Goal: Task Accomplishment & Management: Complete application form

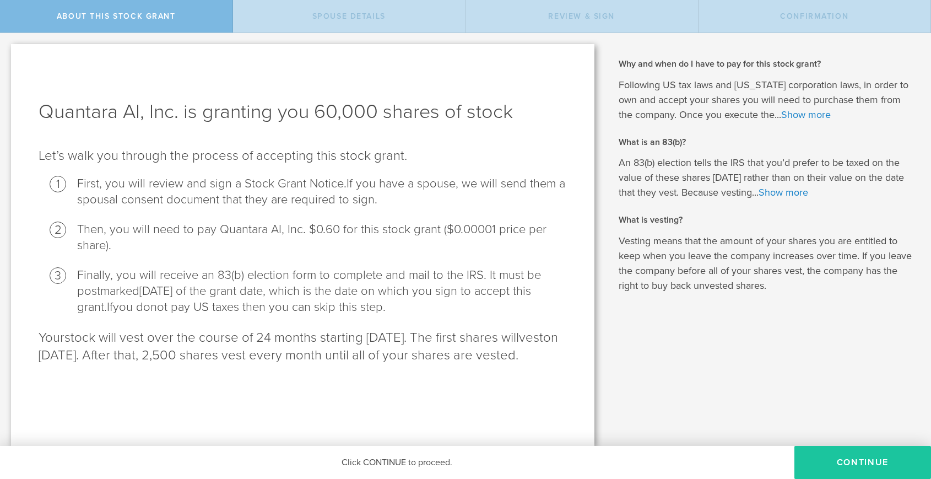
click at [841, 453] on button "CONTINUE" at bounding box center [862, 462] width 137 height 33
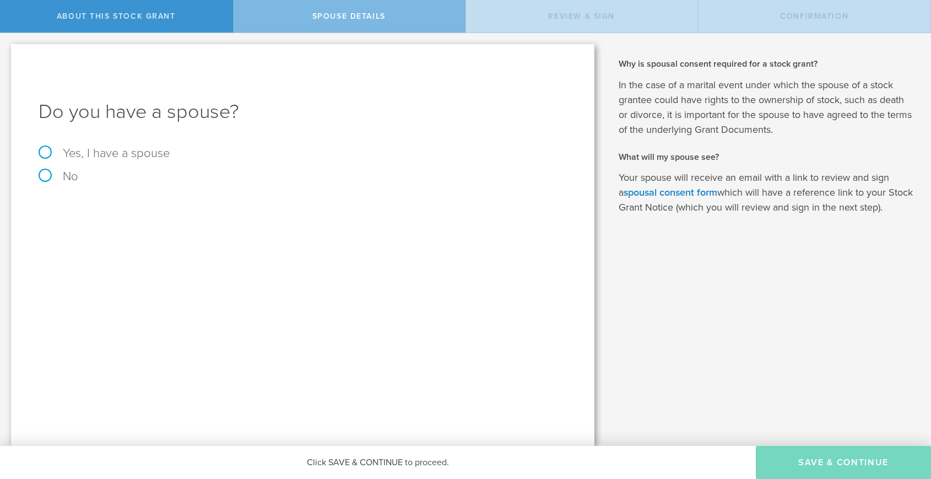
click at [51, 179] on label "No" at bounding box center [303, 176] width 528 height 12
click at [7, 51] on input "No" at bounding box center [3, 42] width 7 height 18
radio input "true"
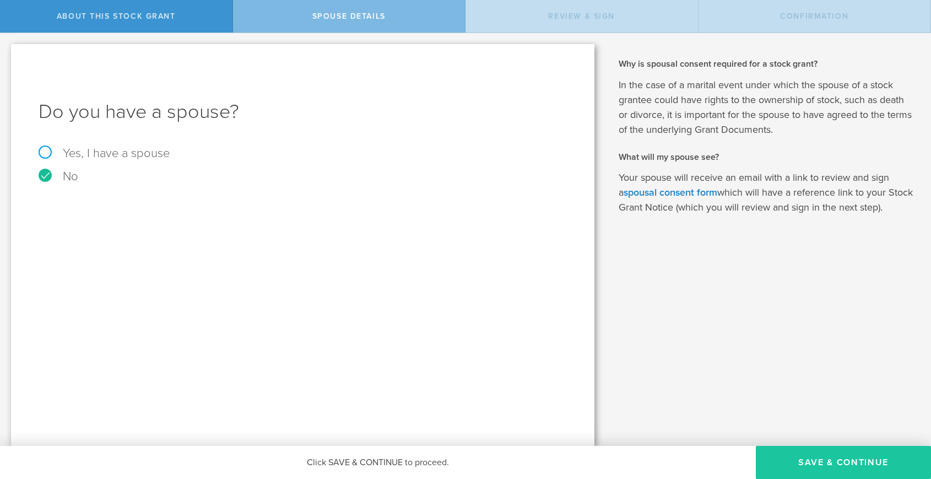
click at [821, 462] on button "Save & Continue" at bounding box center [843, 462] width 175 height 33
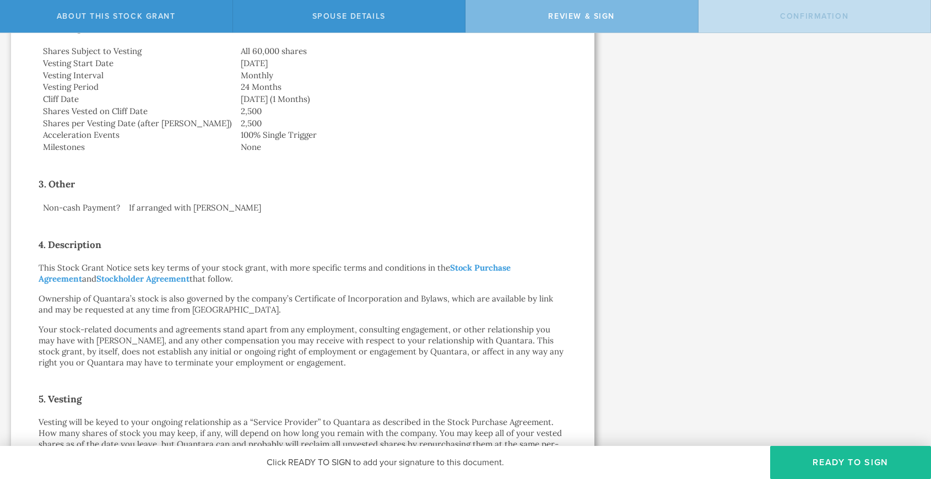
scroll to position [307, 0]
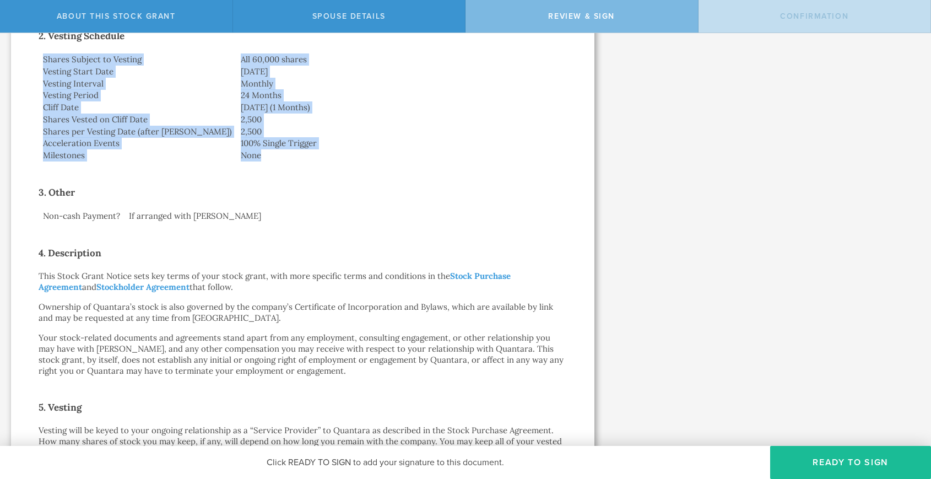
drag, startPoint x: 217, startPoint y: 154, endPoint x: 39, endPoint y: 63, distance: 199.8
click at [39, 63] on tbody "Shares Subject to Vesting All 60,000 shares Vesting Start Date [DATE] Vesting I…" at bounding box center [303, 107] width 528 height 108
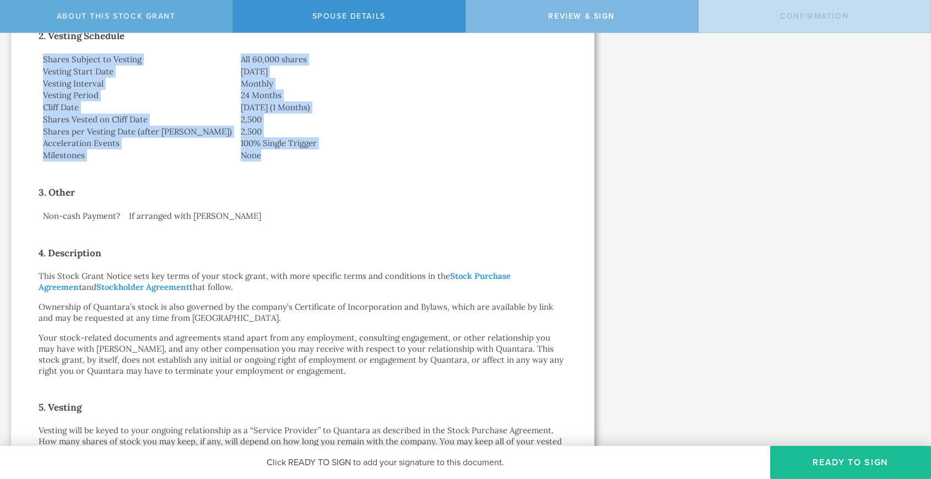
copy tbody "Shares Subject to Vesting All 60,000 shares Vesting Start Date [DATE] Vesting I…"
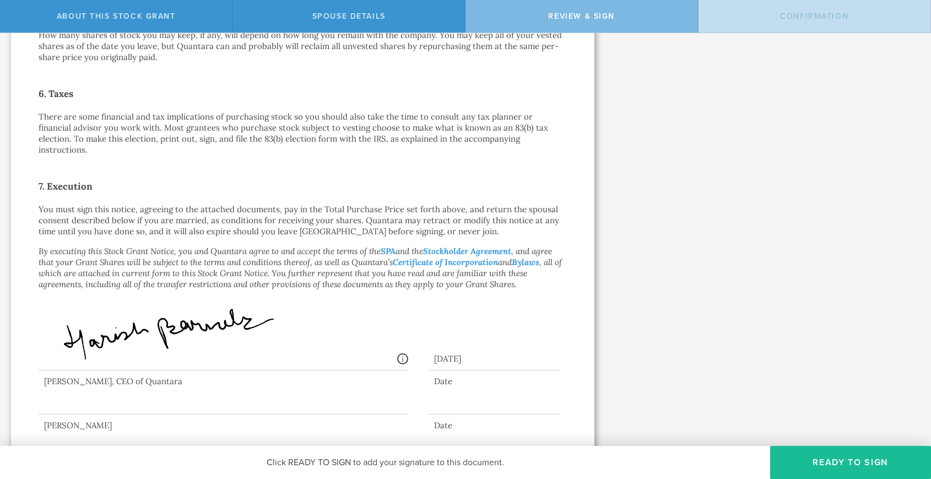
scroll to position [716, 0]
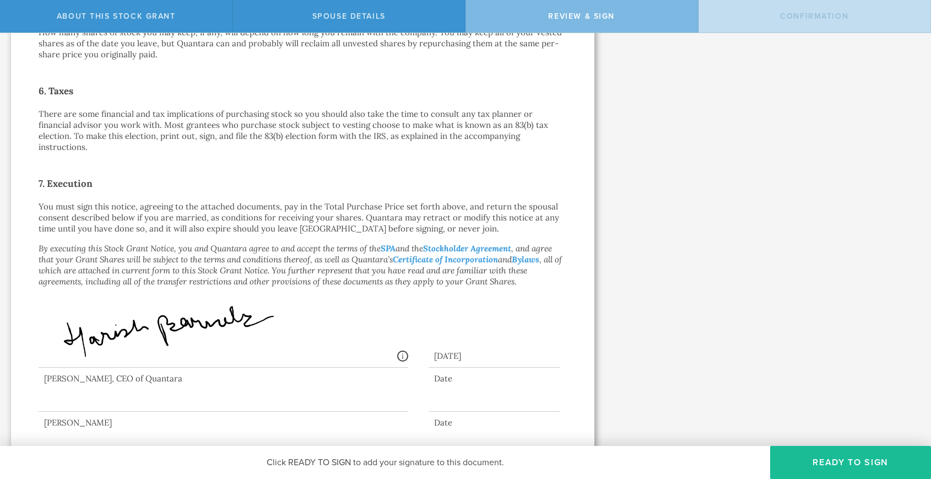
click at [220, 248] on em "By executing this Stock Grant Notice, you and Quantara agree to and accept the …" at bounding box center [300, 265] width 523 height 44
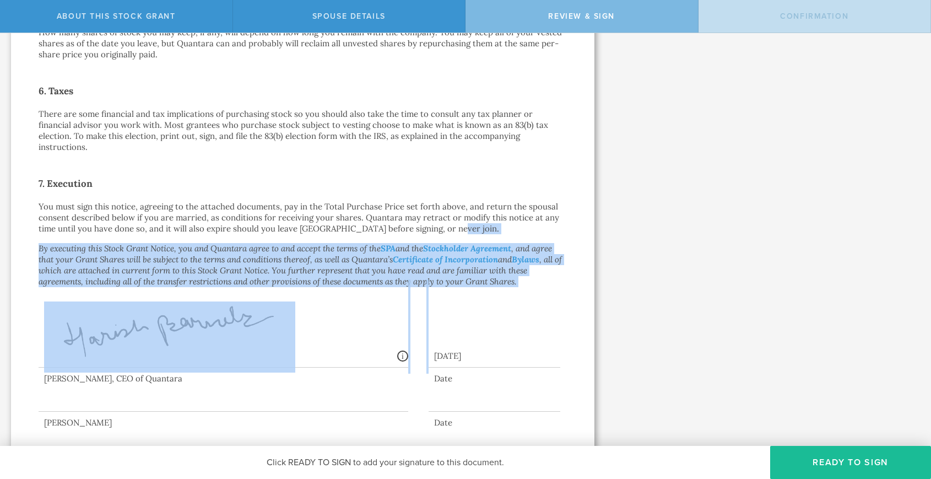
drag, startPoint x: 536, startPoint y: 273, endPoint x: 512, endPoint y: 220, distance: 58.5
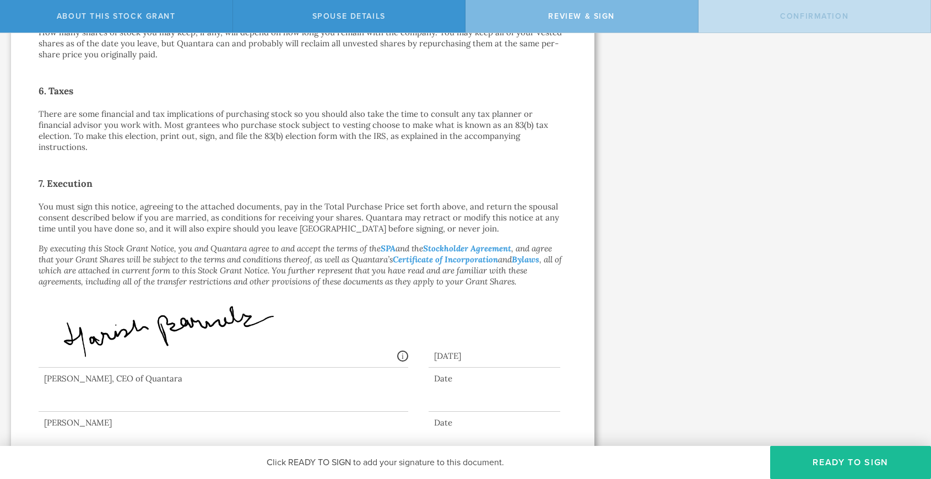
click at [499, 177] on h2 "7. Execution" at bounding box center [303, 184] width 528 height 18
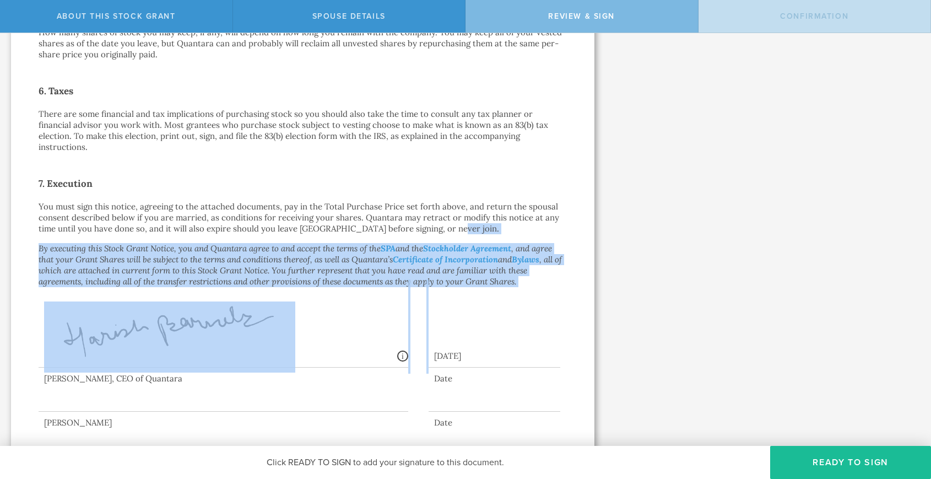
drag, startPoint x: 523, startPoint y: 274, endPoint x: 498, endPoint y: 217, distance: 62.1
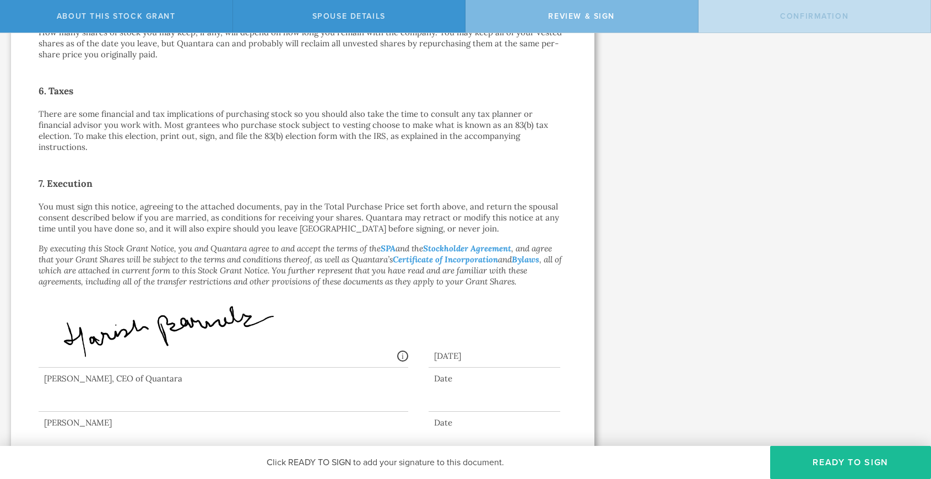
click at [488, 201] on p "You must sign this notice, agreeing to the attached documents, pay in the Total…" at bounding box center [303, 217] width 528 height 33
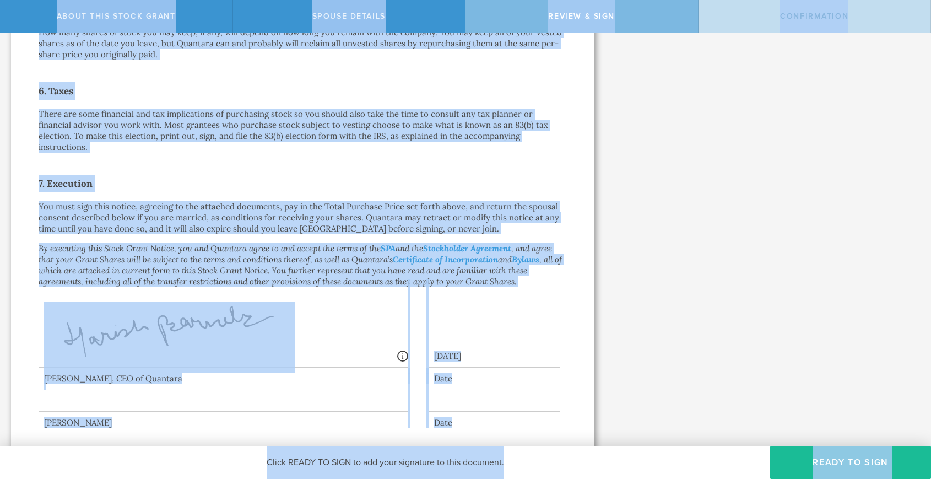
click at [479, 202] on p "You must sign this notice, agreeing to the attached documents, pay in the Total…" at bounding box center [303, 217] width 528 height 33
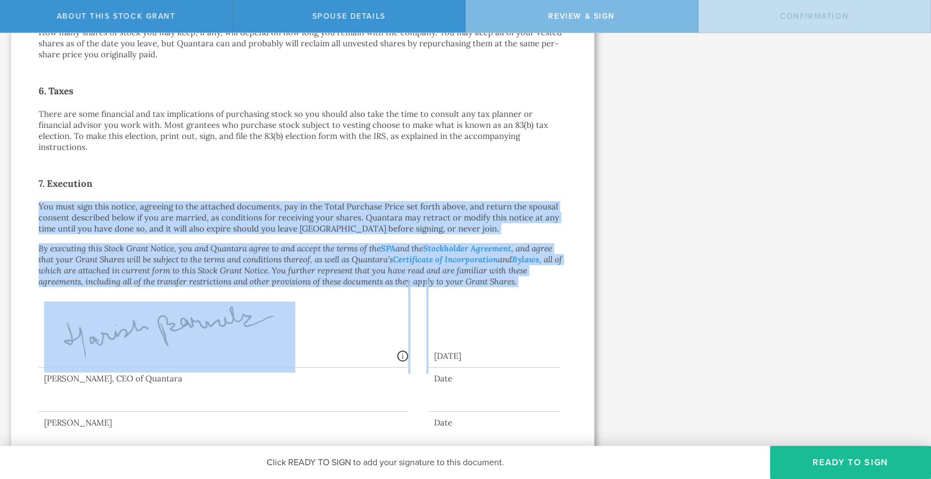
drag, startPoint x: 519, startPoint y: 273, endPoint x: 418, endPoint y: 167, distance: 146.1
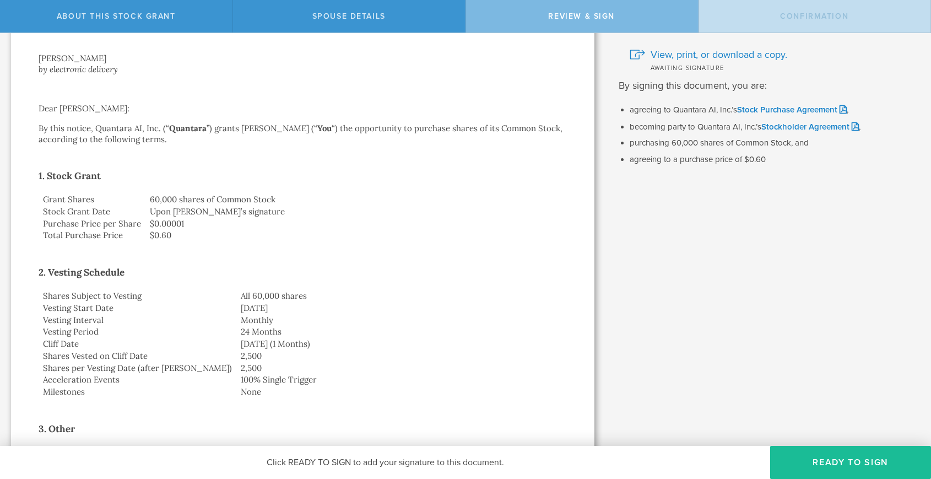
scroll to position [0, 0]
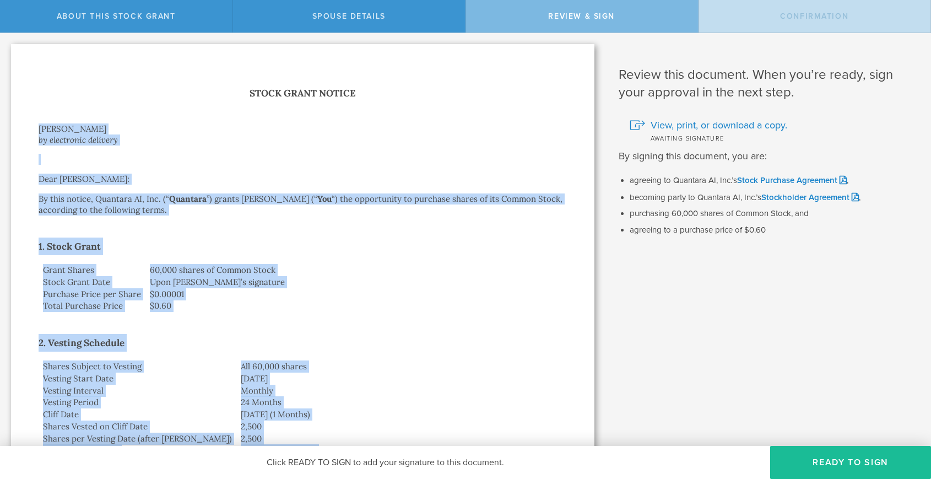
click at [39, 128] on div "[PERSON_NAME]" at bounding box center [303, 128] width 528 height 11
click at [251, 91] on h1 "Stock Grant Notice" at bounding box center [303, 93] width 528 height 16
copy div "Stock Grant Notice David Meizlik by electronic delivery Dear David Meizlik: By …"
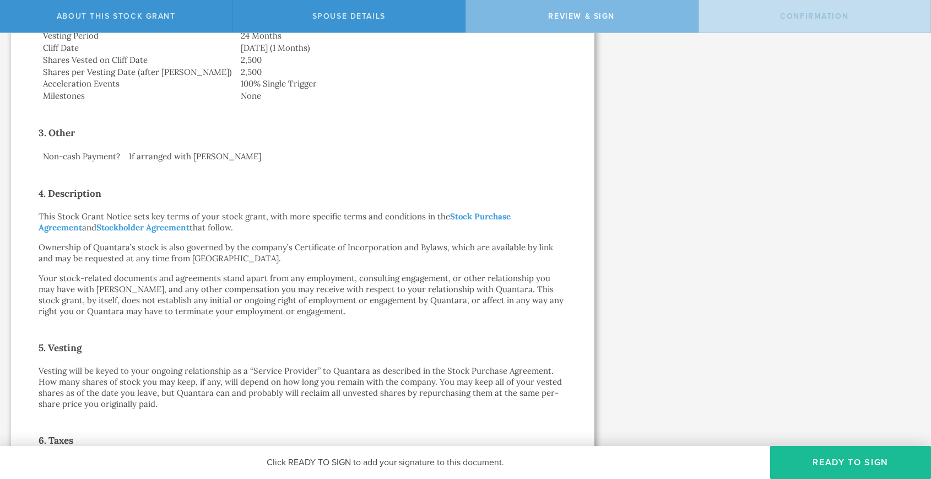
scroll to position [369, 0]
click at [185, 150] on td "If arranged with Quantara" at bounding box center [346, 154] width 442 height 12
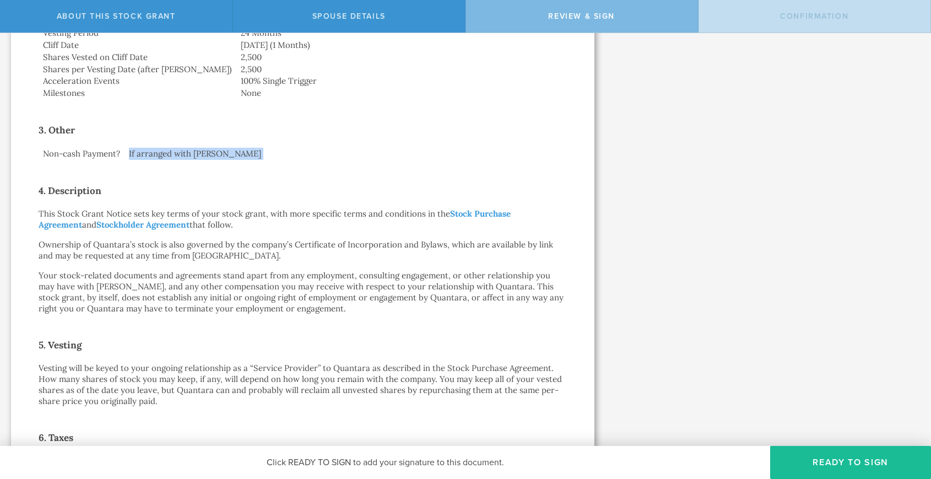
click at [185, 150] on td "If arranged with Quantara" at bounding box center [346, 154] width 442 height 12
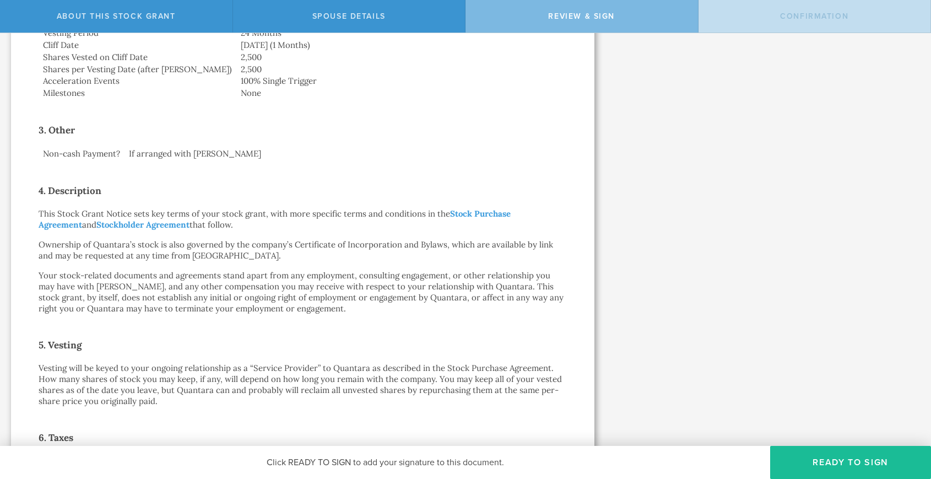
click at [185, 150] on td "If arranged with Quantara" at bounding box center [346, 154] width 442 height 12
click at [262, 236] on div "Stock Grant Notice David Meizlik by electronic delivery Dear David Meizlik: By …" at bounding box center [303, 245] width 528 height 1058
click at [467, 216] on link "Stock Purchase Agreement" at bounding box center [275, 218] width 472 height 21
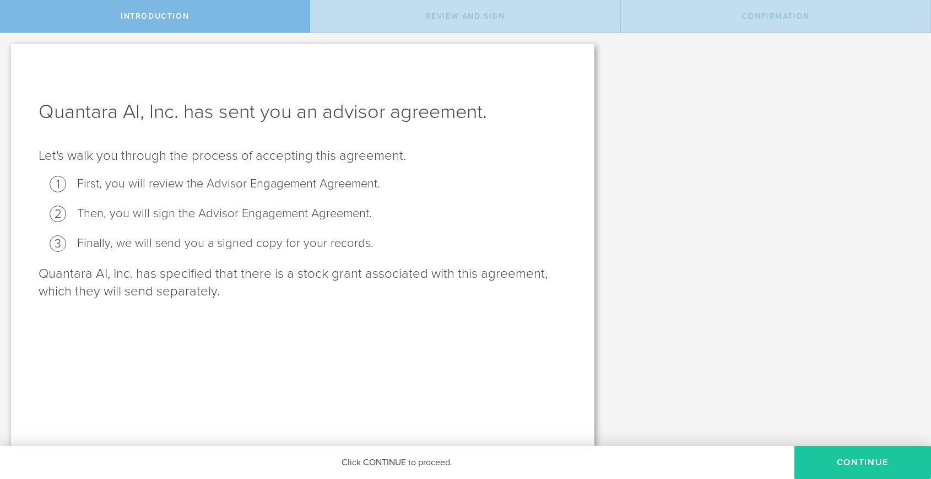
click at [862, 458] on button "Continue" at bounding box center [862, 462] width 137 height 33
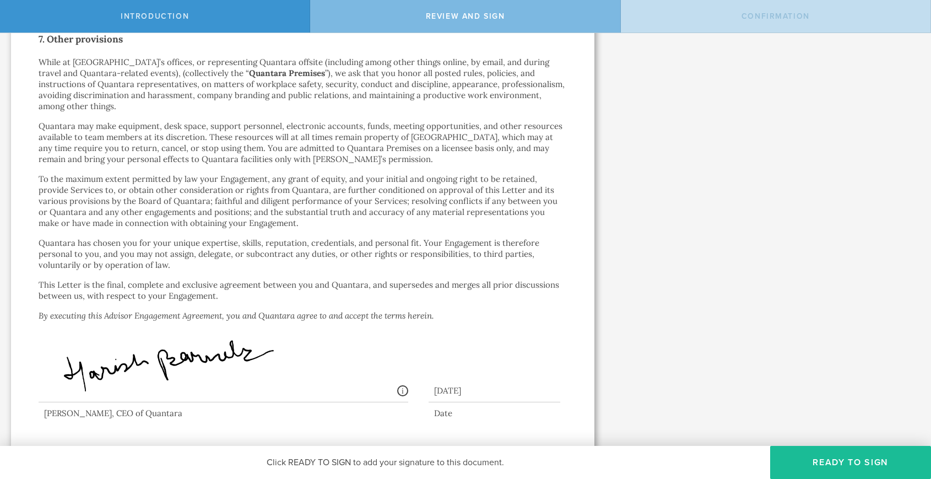
scroll to position [1671, 0]
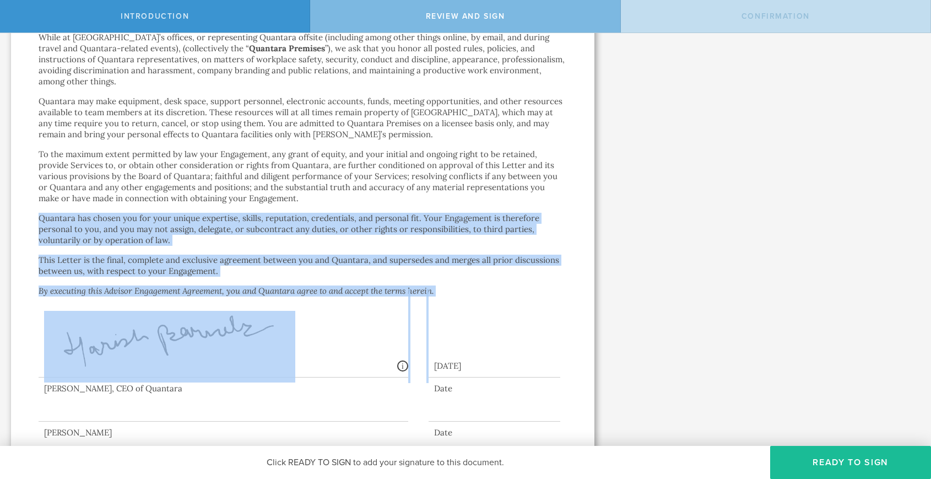
drag, startPoint x: 452, startPoint y: 259, endPoint x: 423, endPoint y: 176, distance: 88.4
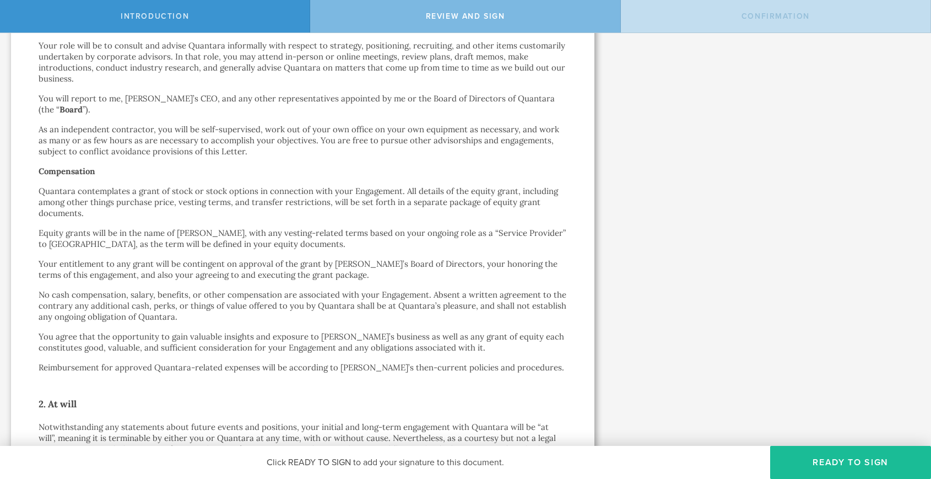
scroll to position [0, 0]
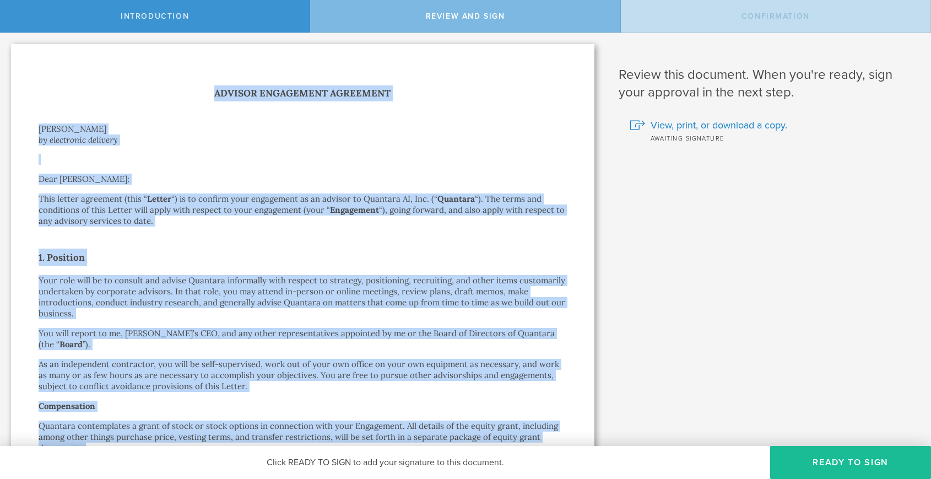
click at [214, 93] on h1 "Advisor Engagement Agreement" at bounding box center [303, 93] width 528 height 16
copy div "Loremip Dolorsitam Consectet Adipi Elitsed do eiusmodtem incididu Utla Etdol Ma…"
